Goal: Navigation & Orientation: Understand site structure

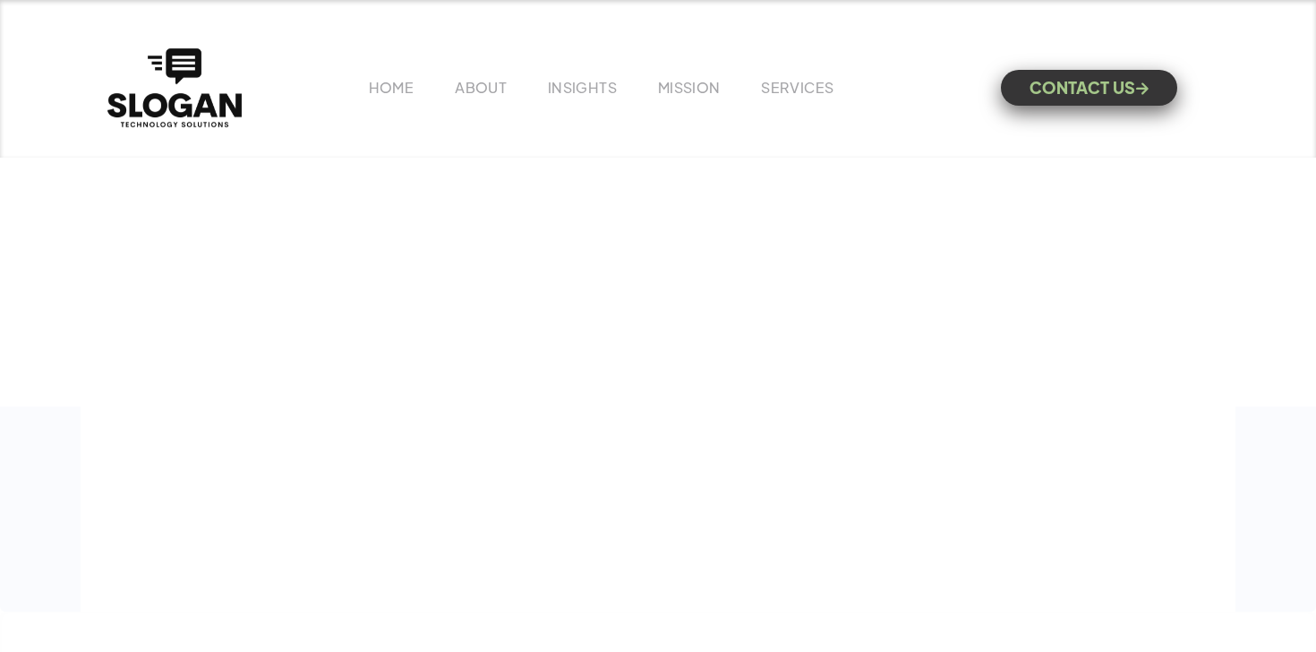
click at [637, 180] on div "Revolutionize Your Audience Engagement with Powerful AI Enhanced Solutions "WHE…" at bounding box center [658, 319] width 1316 height 585
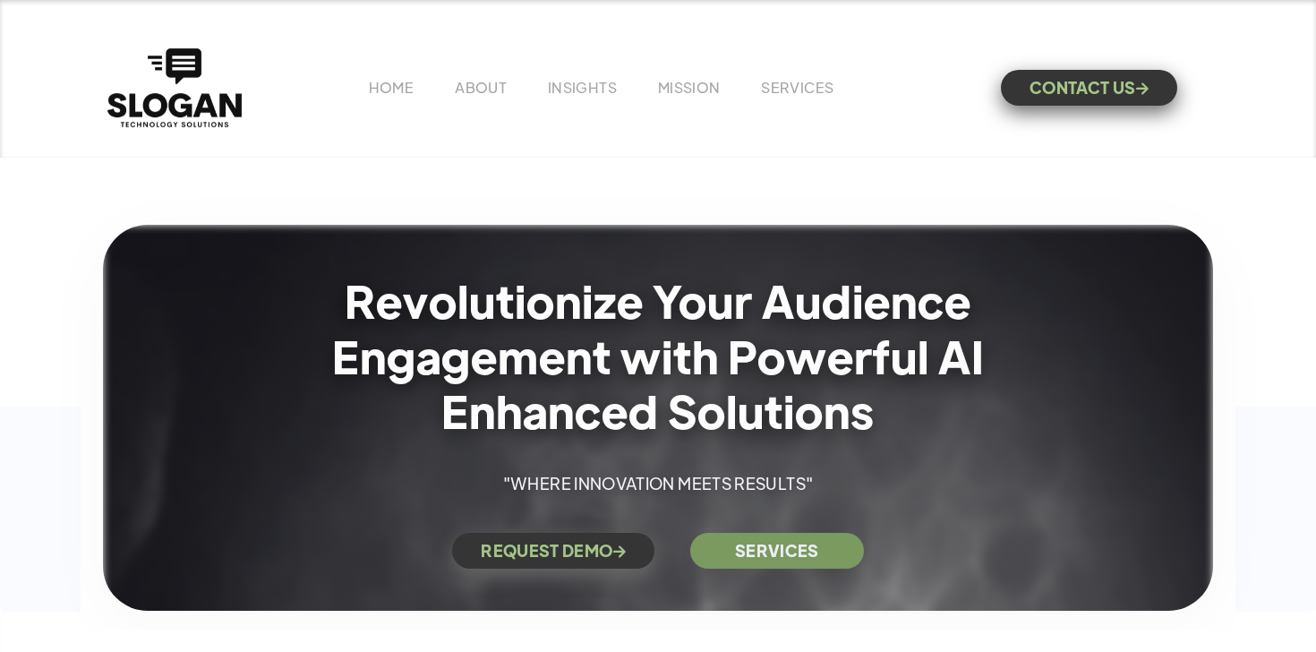
drag, startPoint x: 567, startPoint y: 141, endPoint x: 529, endPoint y: 122, distance: 42.0
click at [529, 123] on div "HOME ABOUT INSIGHTS MISSION Menu Home V1 Home V2 Home V3 About Team Team Single…" at bounding box center [658, 79] width 1316 height 158
click at [481, 86] on link "ABOUT" at bounding box center [481, 87] width 52 height 19
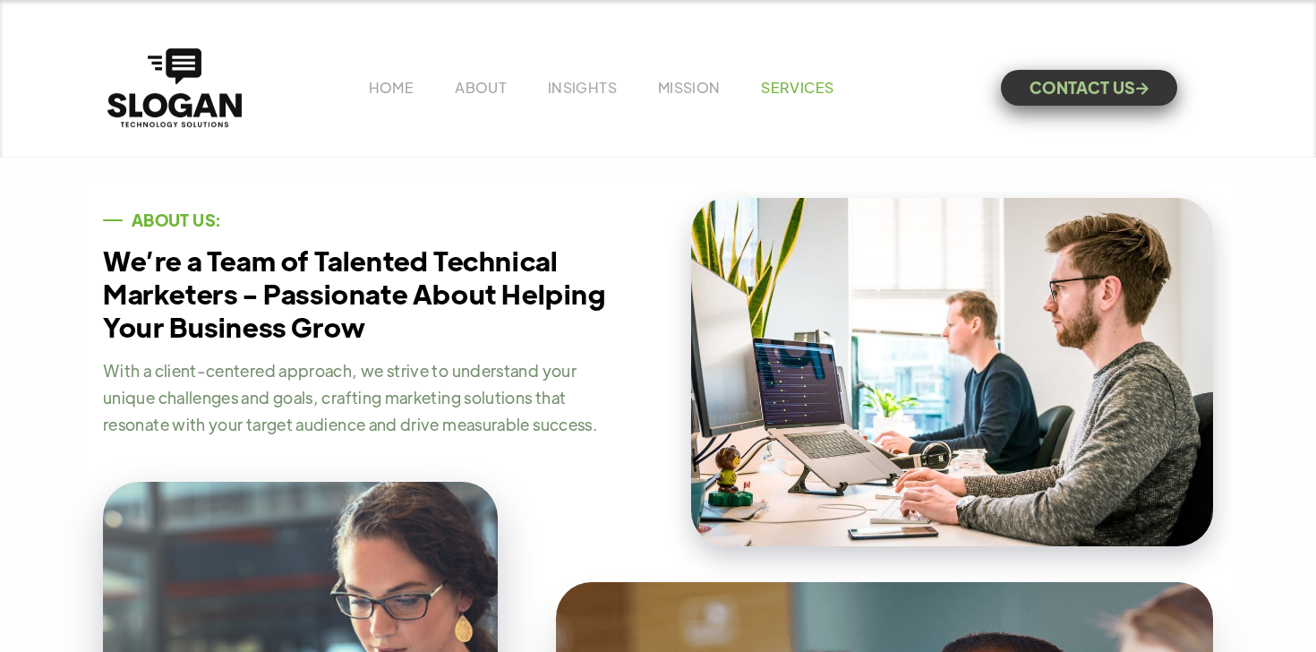
click at [781, 89] on link "SERVICES" at bounding box center [797, 87] width 73 height 19
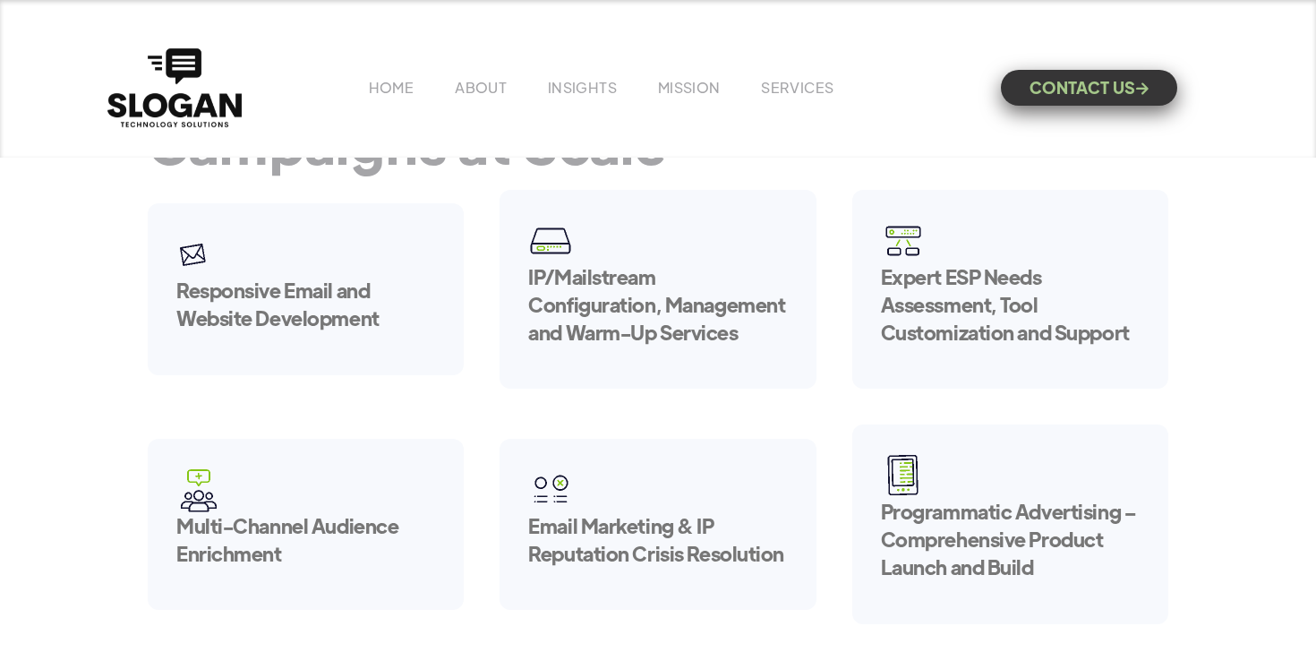
scroll to position [136, 0]
